Goal: Task Accomplishment & Management: Complete application form

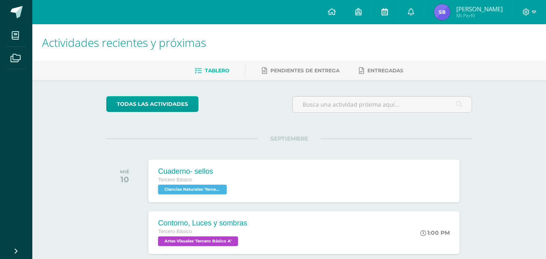
click at [388, 13] on icon at bounding box center [385, 11] width 6 height 7
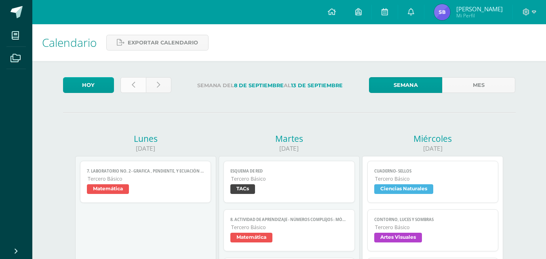
click at [124, 83] on link at bounding box center [132, 85] width 25 height 16
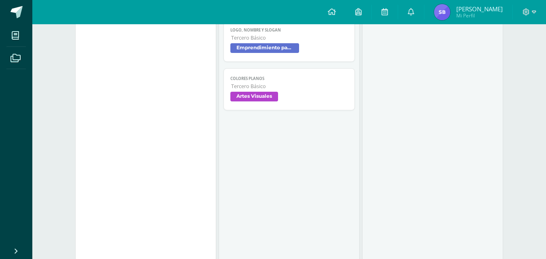
scroll to position [283, 0]
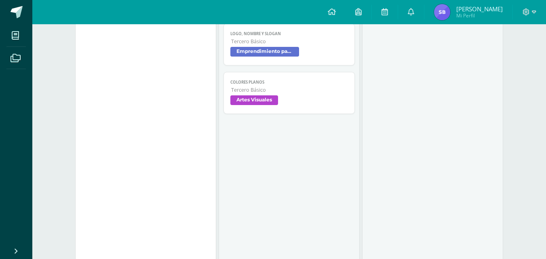
click at [318, 50] on span "Emprendimiento para la Productividad" at bounding box center [289, 53] width 118 height 12
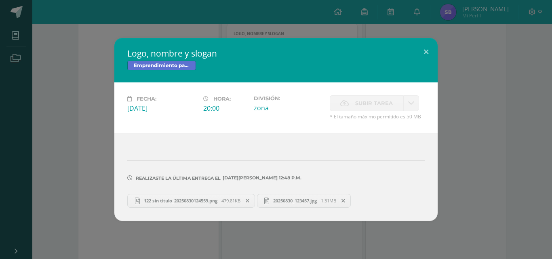
click at [297, 202] on span "20250830_123457.jpg" at bounding box center [295, 201] width 52 height 6
click at [181, 200] on span "122 sin título_20250830124559.png" at bounding box center [181, 201] width 82 height 6
click at [424, 52] on button at bounding box center [426, 51] width 23 height 27
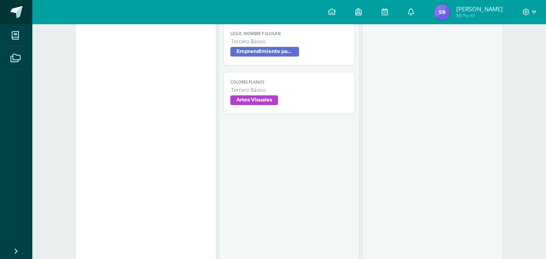
click at [20, 9] on span at bounding box center [17, 12] width 12 height 12
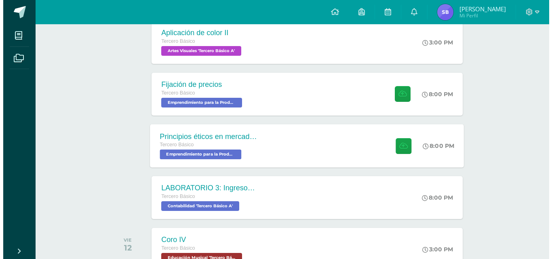
scroll to position [243, 0]
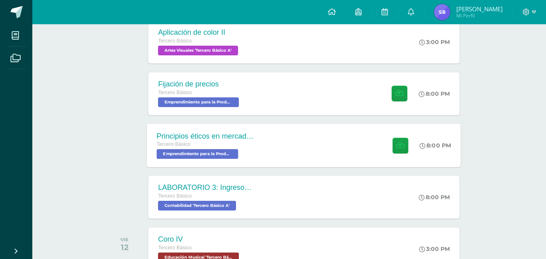
click at [326, 140] on div "Principios éticos en mercadotecnia y publicidad Tercero Básico Emprendimiento p…" at bounding box center [304, 145] width 314 height 43
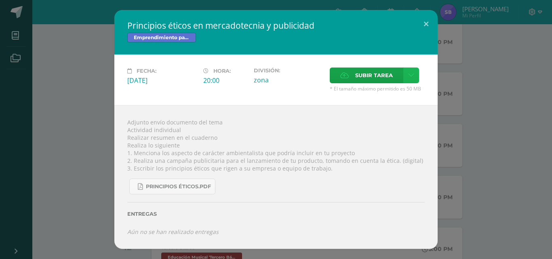
click at [414, 77] on icon at bounding box center [411, 75] width 6 height 7
click at [366, 92] on span "Subir enlace" at bounding box center [377, 93] width 34 height 8
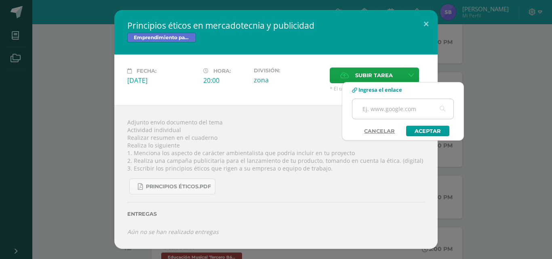
click at [383, 108] on input "text" at bounding box center [403, 109] width 101 height 20
paste input "https://www.canva.com/design/DAGymM82_P8/lrIjh5cP_xRTUstWvnyH5w/edit?utm_conten…"
type input "https://www.canva.com/design/DAGymM82_P8/lrIjh5cP_xRTUstWvnyH5w/edit?utm_conten…"
click at [440, 134] on link "Aceptar" at bounding box center [427, 131] width 43 height 11
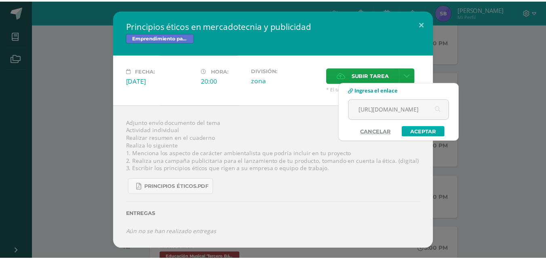
scroll to position [0, 0]
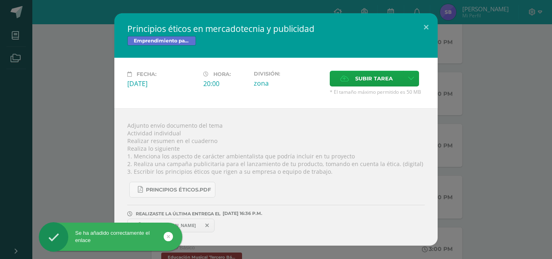
click at [199, 228] on span "https://www.canva.com/design/DAGymM82_P8/lrIjh5cP_xRTUstWvnyH5w/edit?utm_conten…" at bounding box center [171, 225] width 59 height 6
copy link "https://www.canva.com/design/DAGymM82_P8/lrIjh5cP_xRTUstWvnyH5w/edit?utm_conten…"
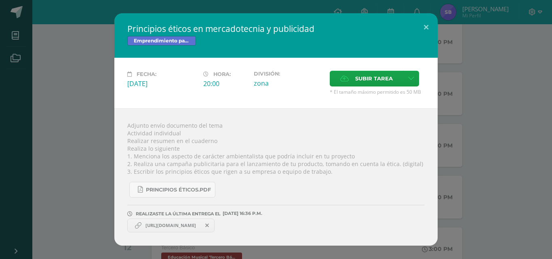
click at [290, 56] on div "Principios éticos en mercadotecnia y publicidad Emprendimiento para la Producti…" at bounding box center [275, 35] width 323 height 44
click at [417, 17] on button at bounding box center [426, 26] width 23 height 27
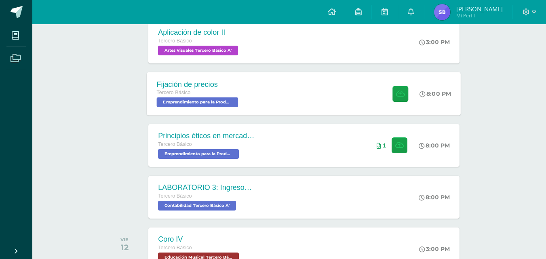
click at [288, 101] on div "Fijación de precios Tercero Básico Emprendimiento para la Productividad 'Tercer…" at bounding box center [304, 93] width 314 height 43
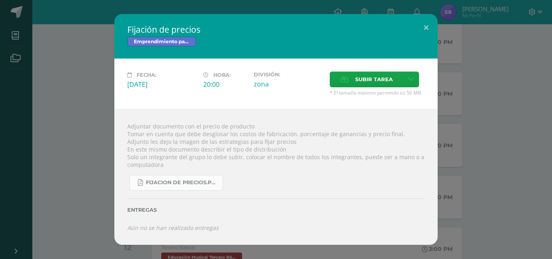
click at [194, 179] on link "fijacion de precios.pdf" at bounding box center [176, 183] width 94 height 16
click at [421, 27] on button at bounding box center [426, 27] width 23 height 27
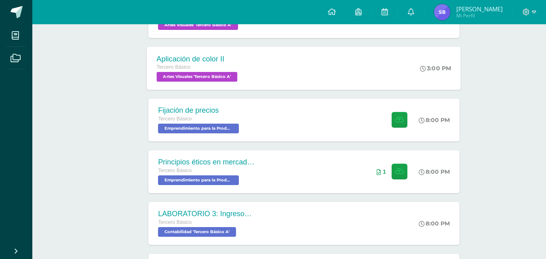
scroll to position [202, 0]
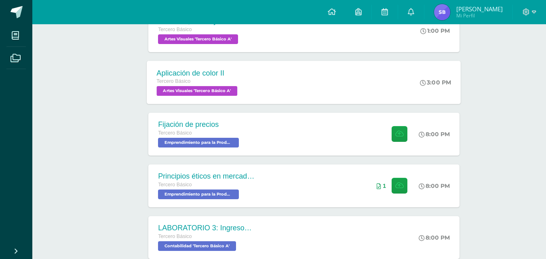
click at [367, 81] on div "Aplicación de color II Tercero Básico Artes Visuales 'Tercero Básico A' 3:00 PM…" at bounding box center [304, 82] width 314 height 43
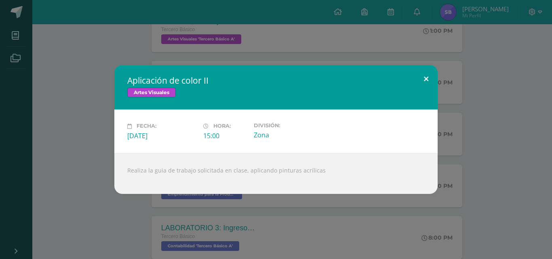
click at [424, 82] on button at bounding box center [426, 78] width 23 height 27
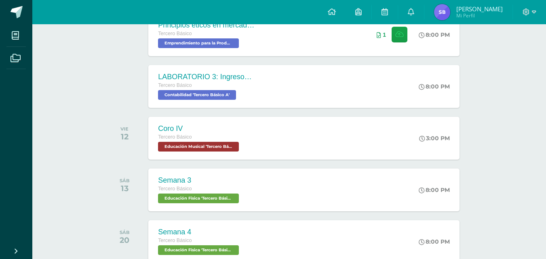
scroll to position [364, 0]
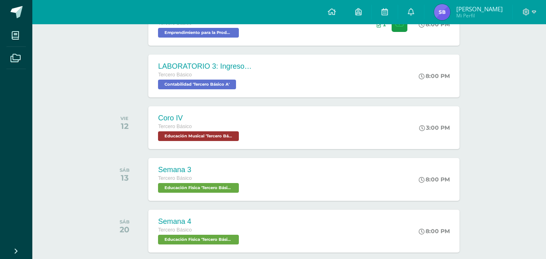
click at [537, 16] on div at bounding box center [529, 12] width 33 height 24
click at [533, 14] on icon at bounding box center [534, 11] width 4 height 7
drag, startPoint x: 495, startPoint y: 55, endPoint x: 485, endPoint y: 56, distance: 10.2
click at [495, 55] on span "Cerrar sesión" at bounding box center [509, 55] width 36 height 8
